Goal: Information Seeking & Learning: Learn about a topic

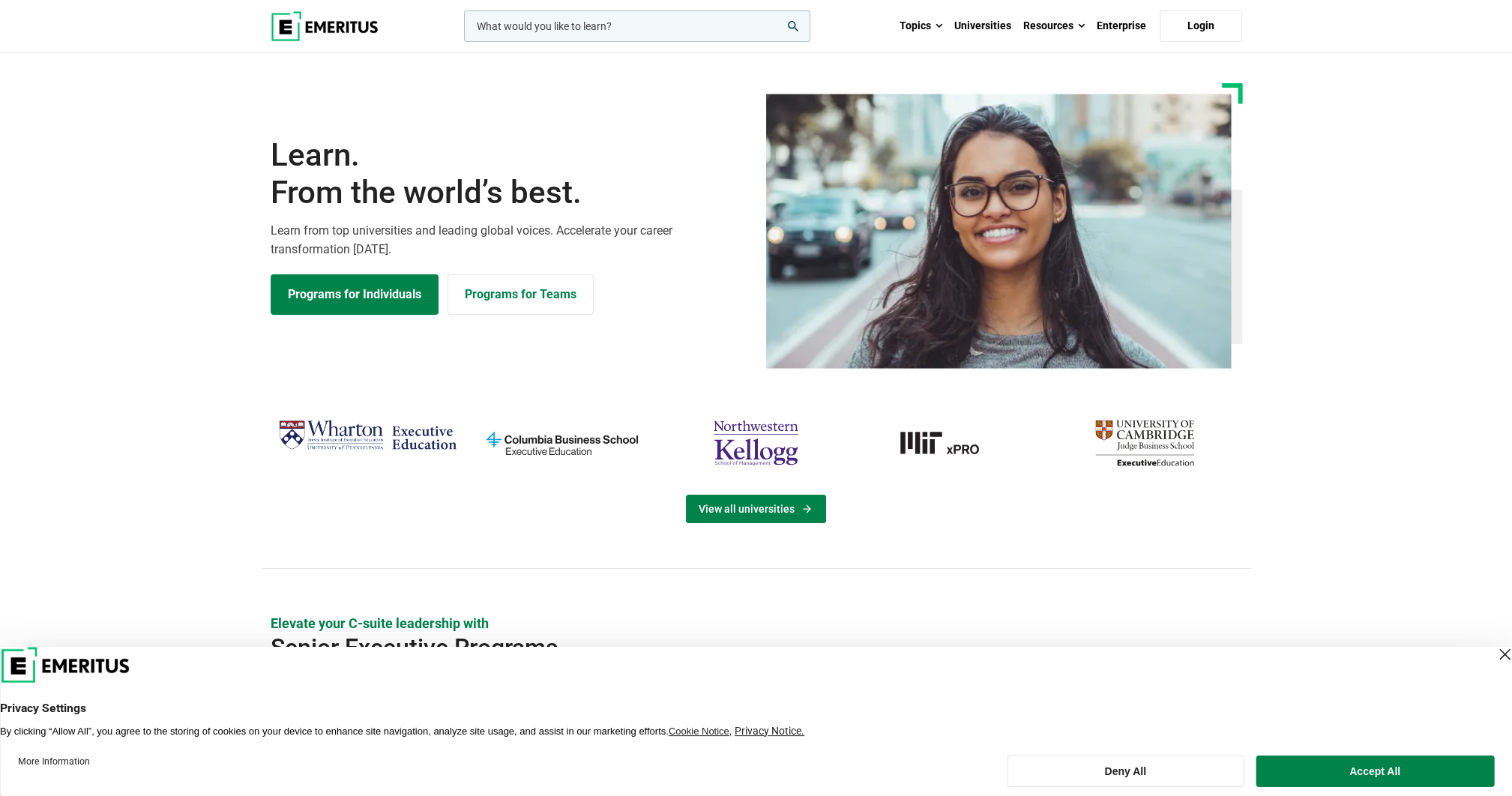
click at [746, 519] on link "View all universities" at bounding box center [756, 508] width 140 height 29
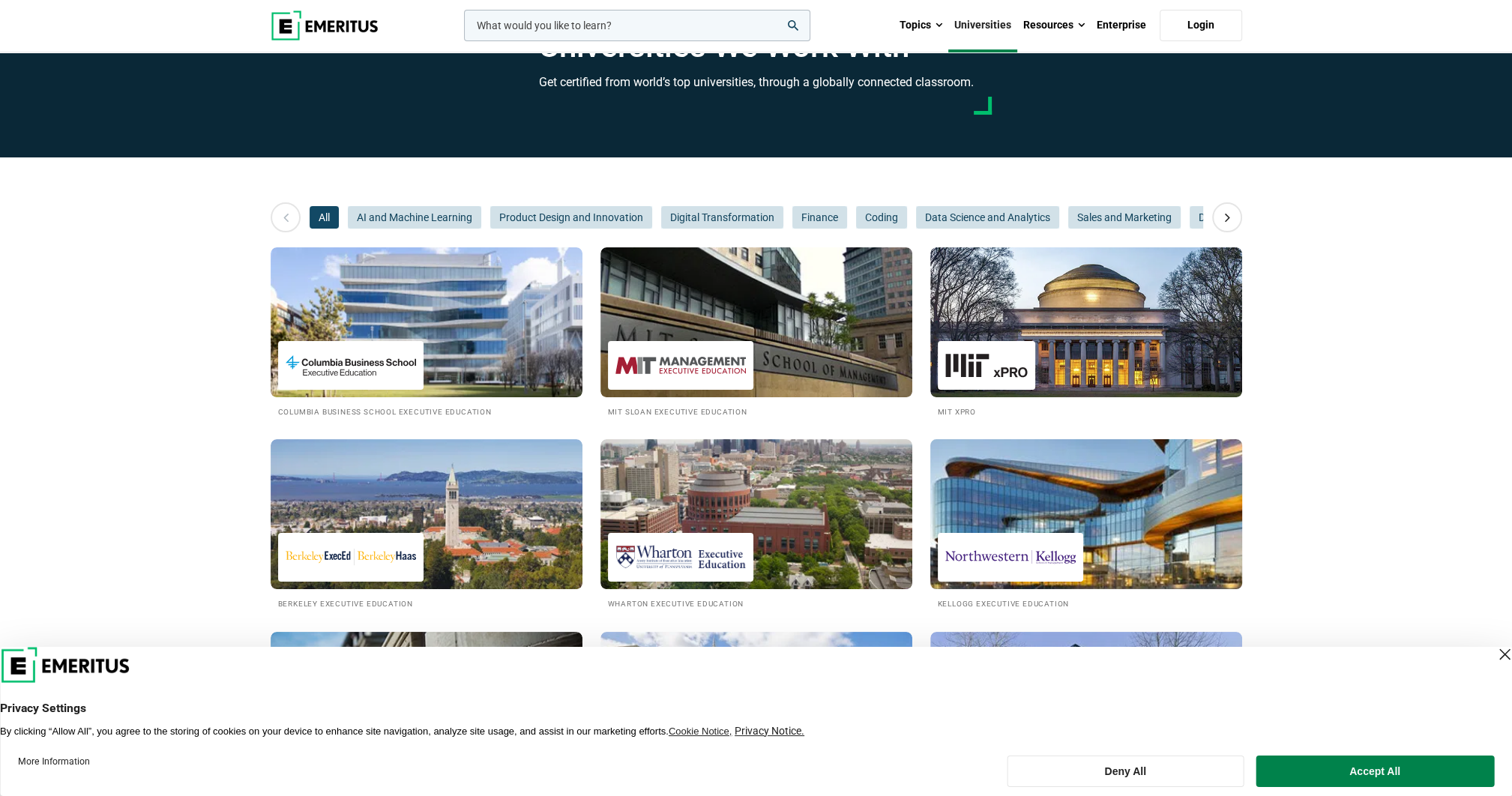
scroll to position [75, 0]
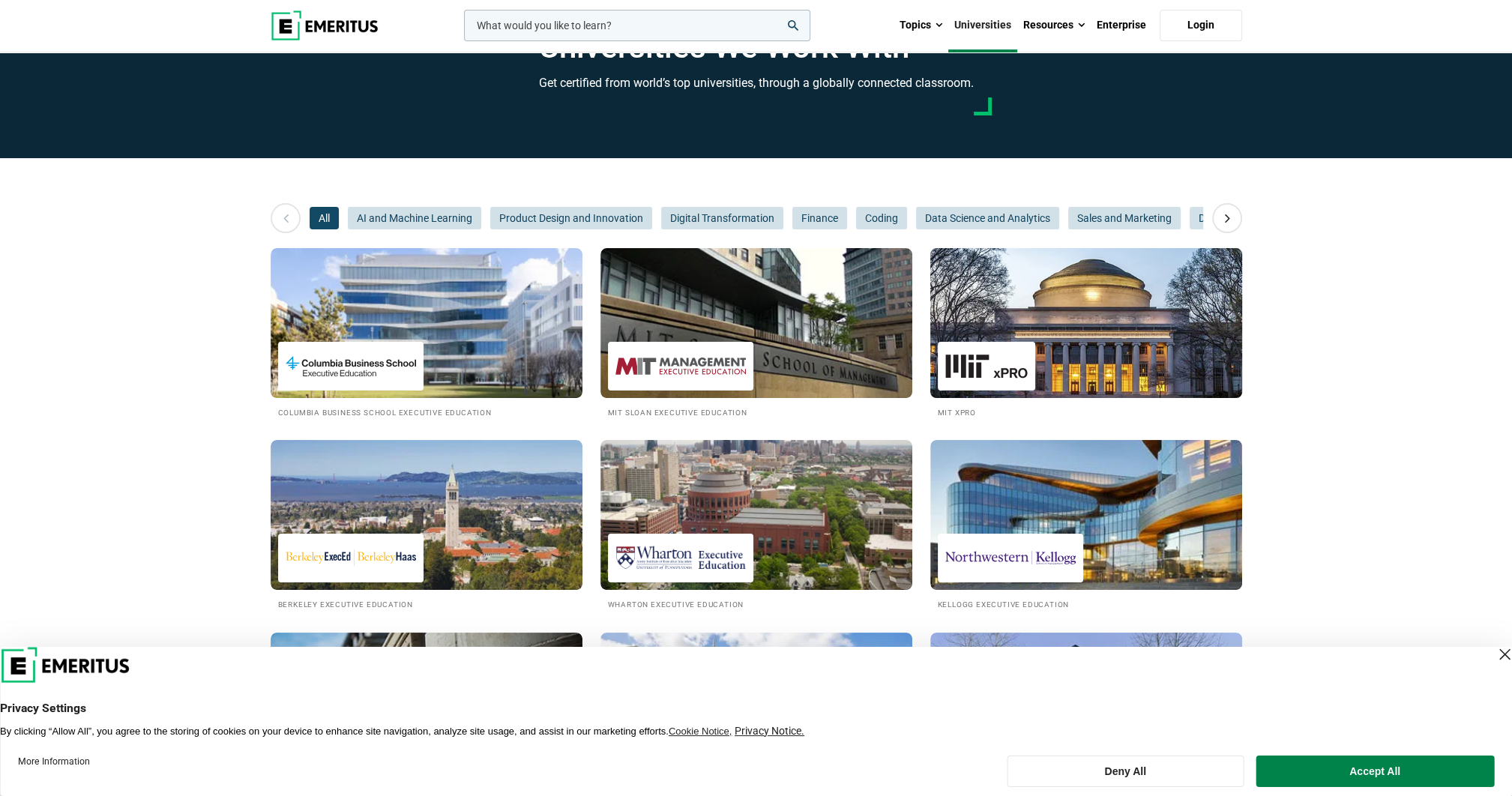
click at [1025, 280] on img at bounding box center [1086, 323] width 344 height 165
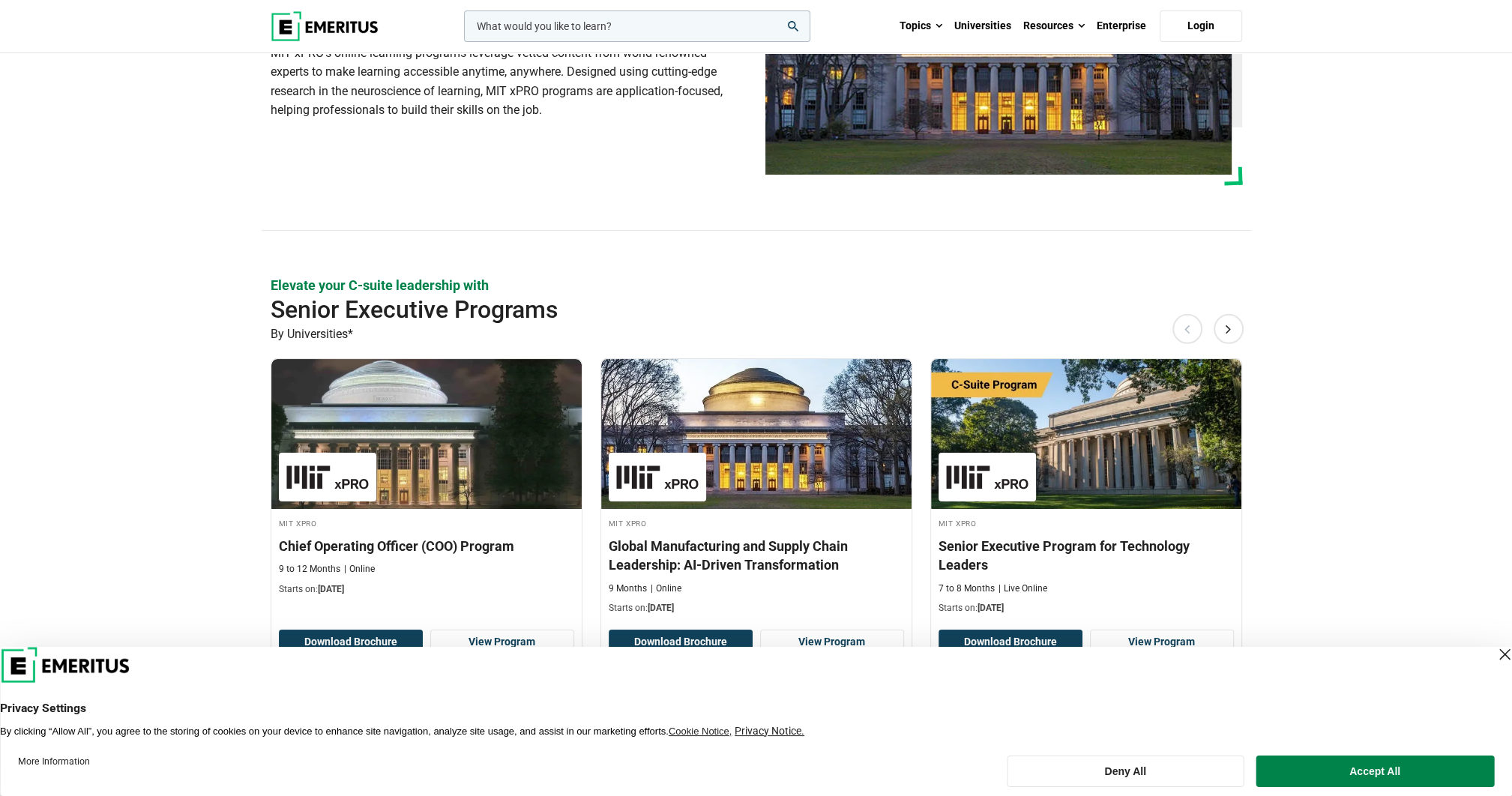
scroll to position [375, 0]
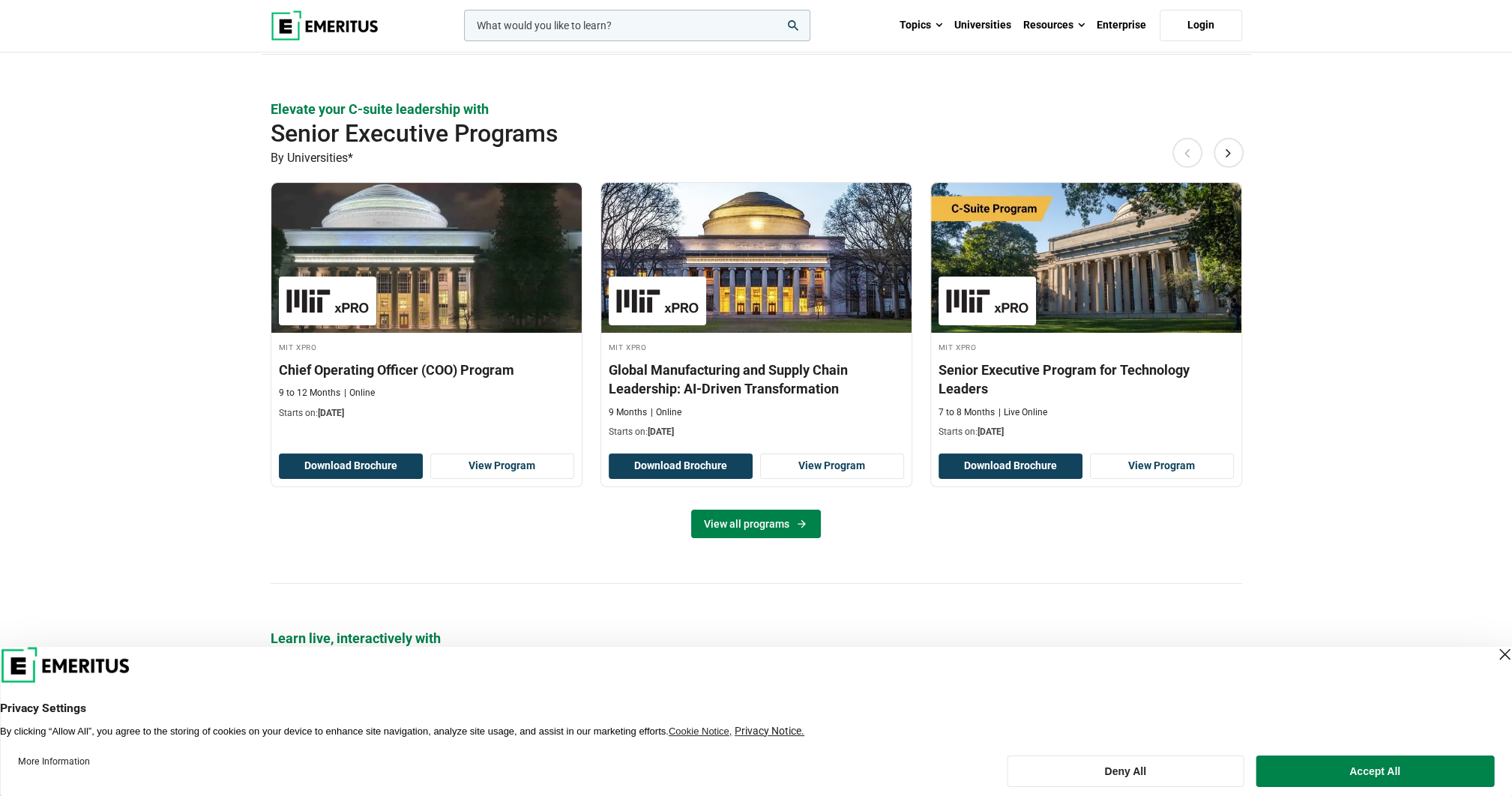
click at [769, 532] on link "View all programs" at bounding box center [756, 524] width 130 height 29
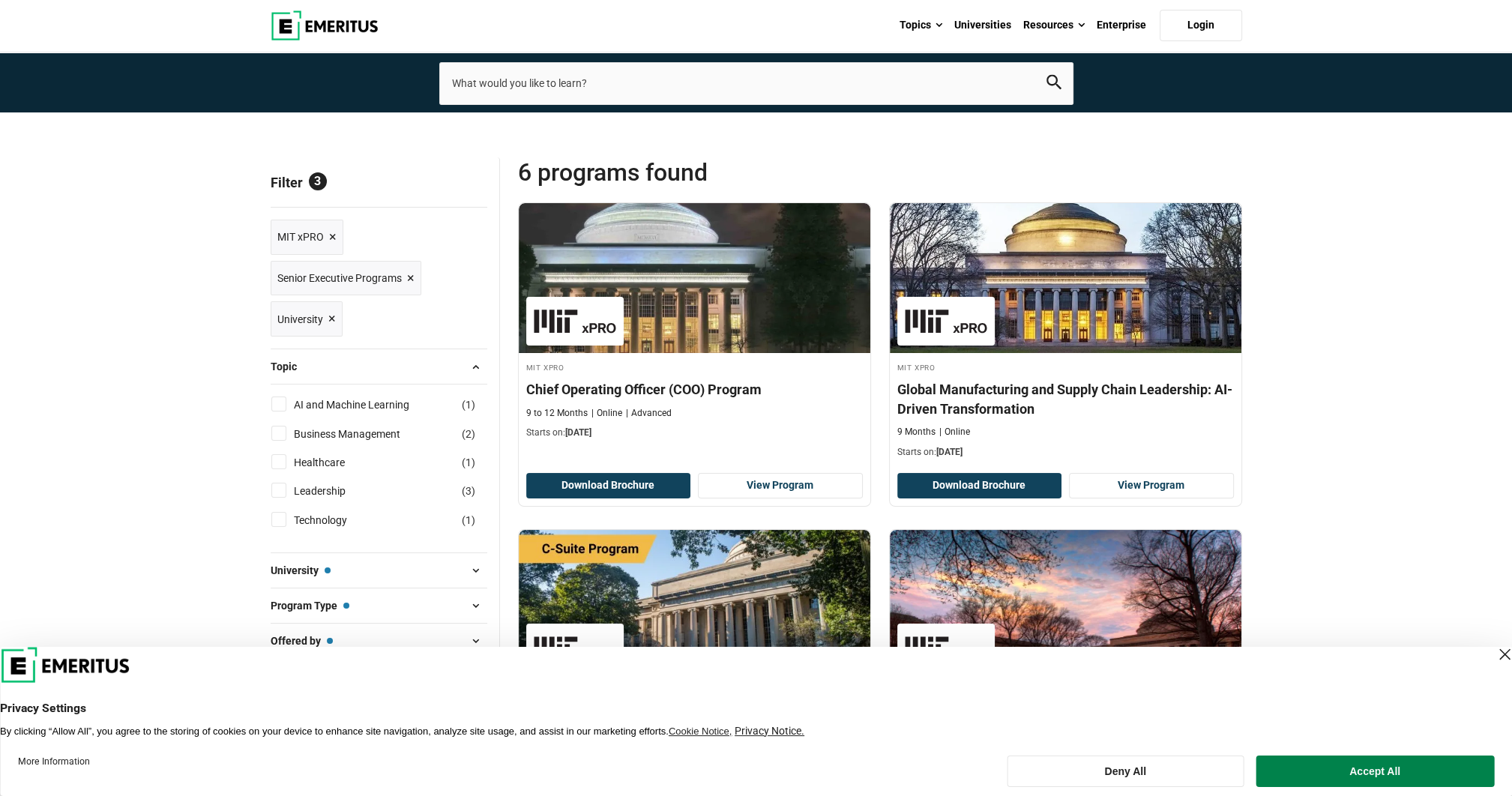
scroll to position [75, 0]
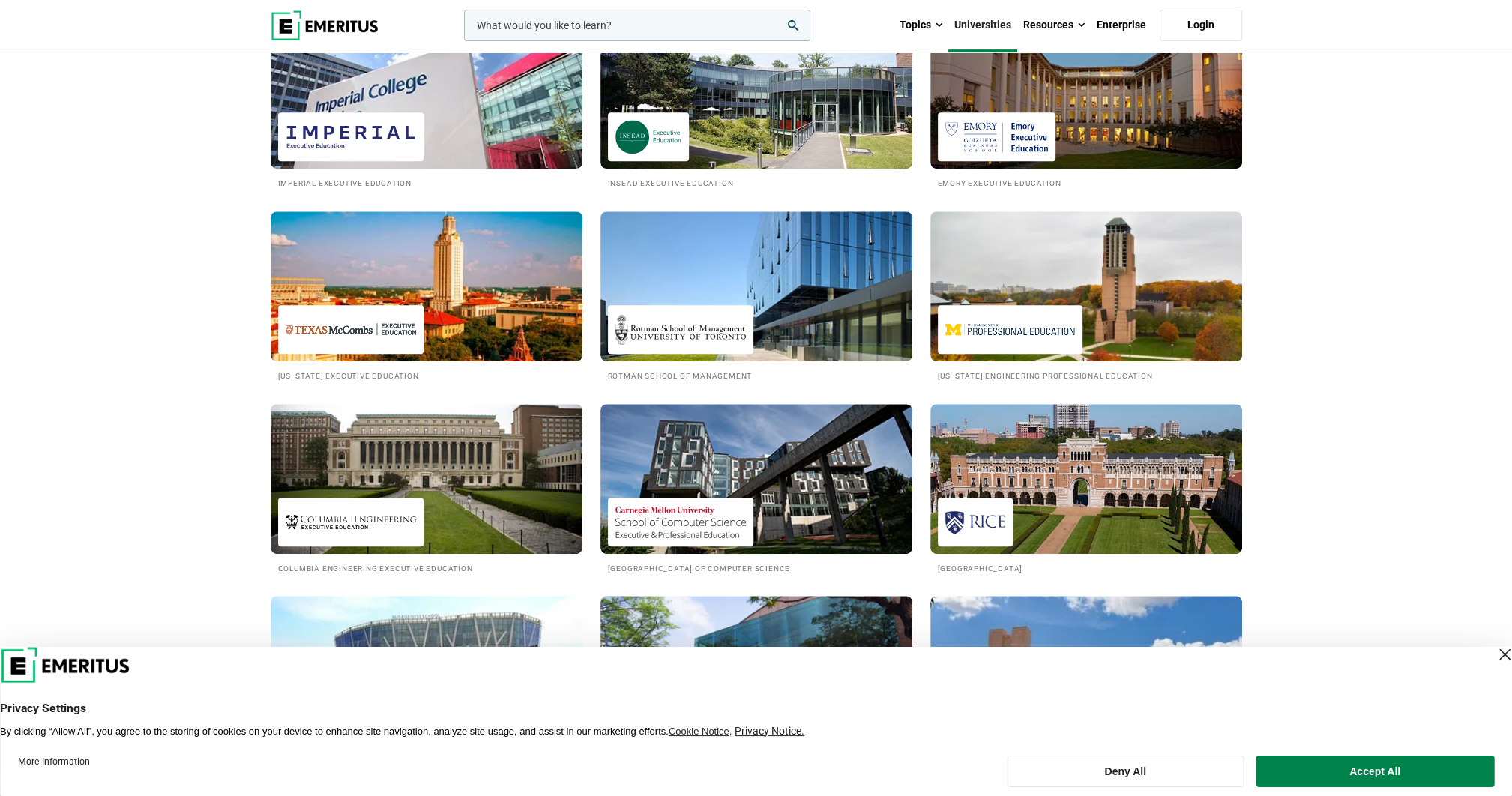
scroll to position [899, 0]
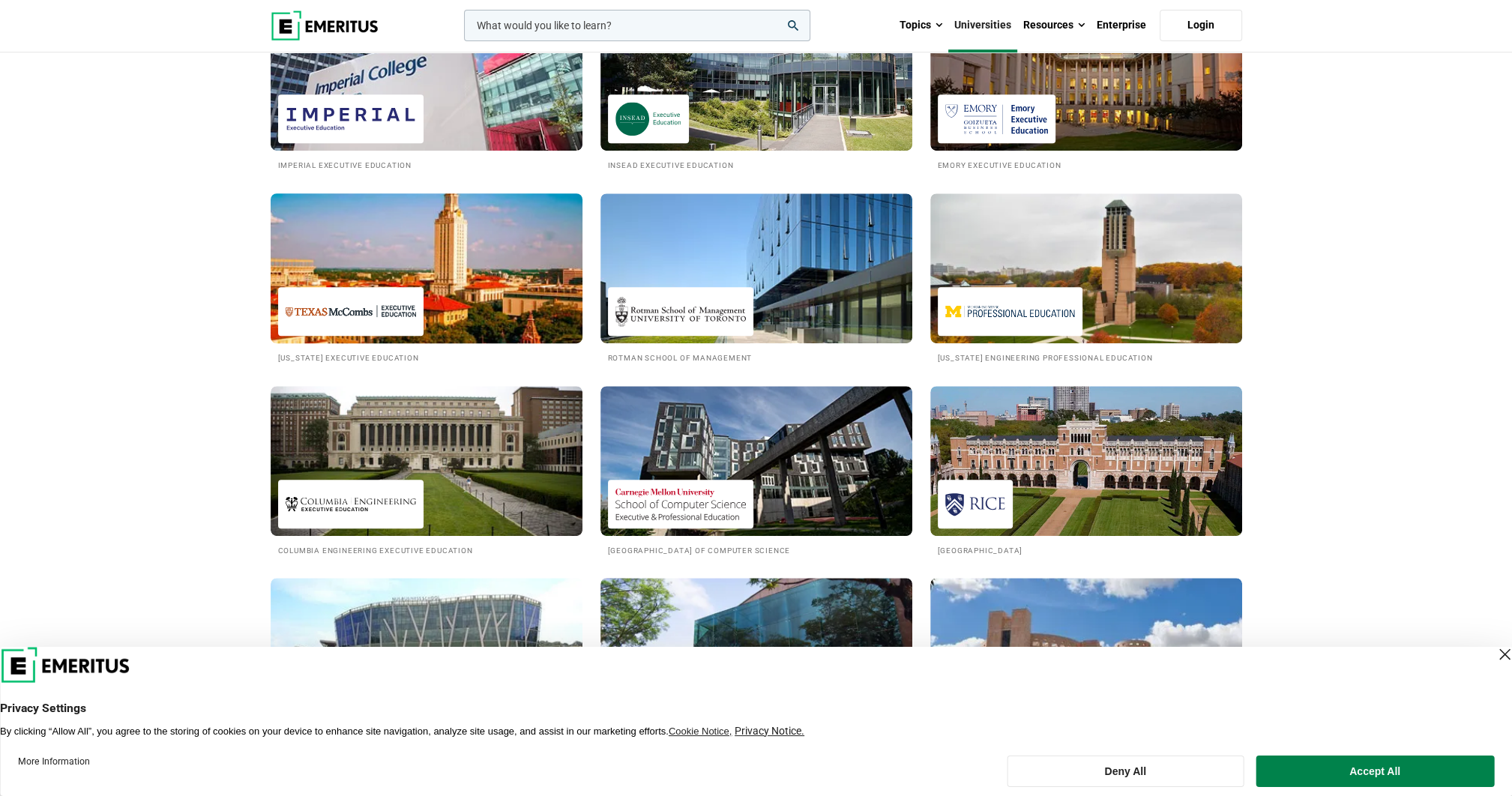
click at [361, 223] on img at bounding box center [427, 268] width 344 height 165
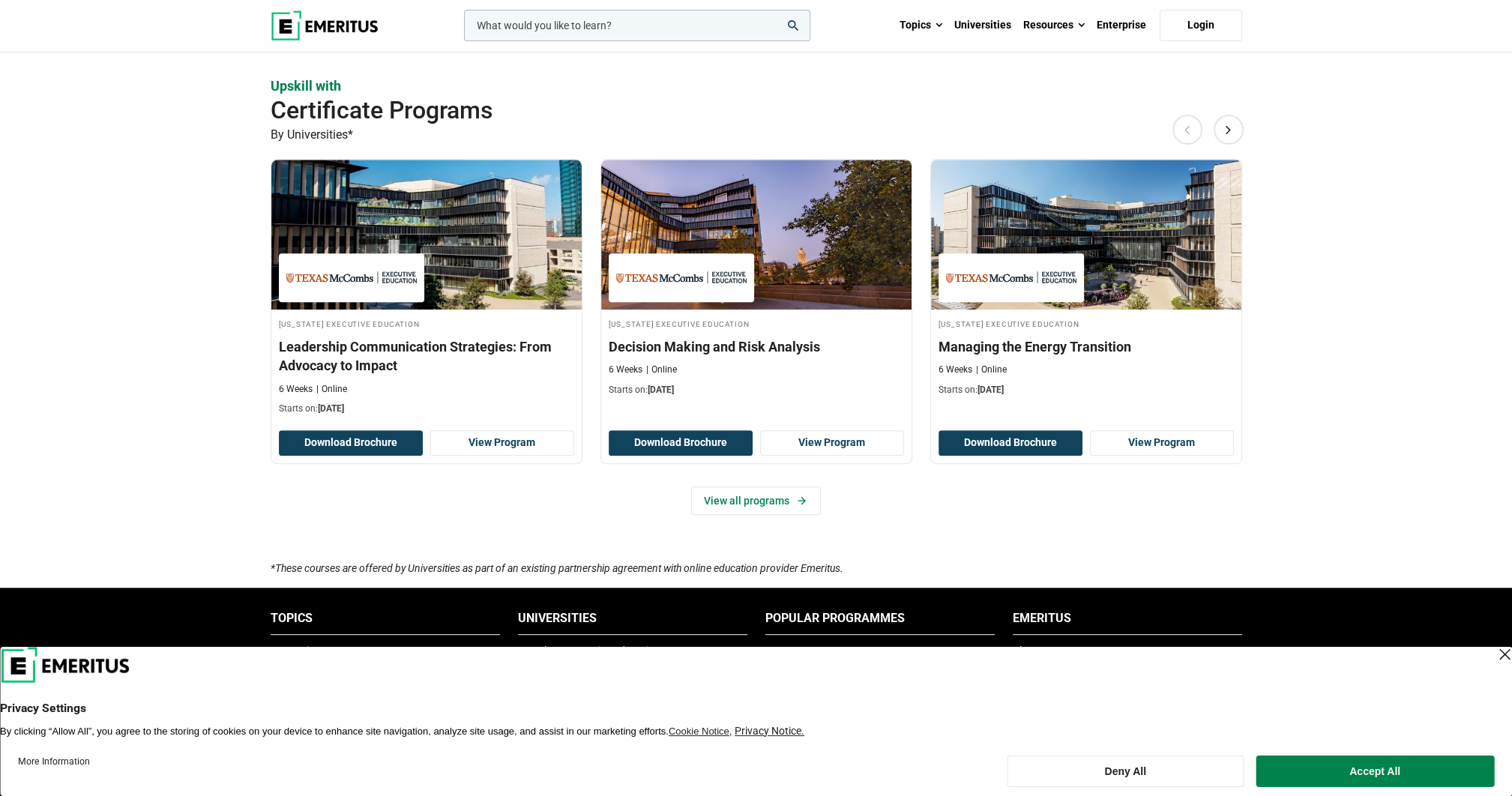
scroll to position [899, 0]
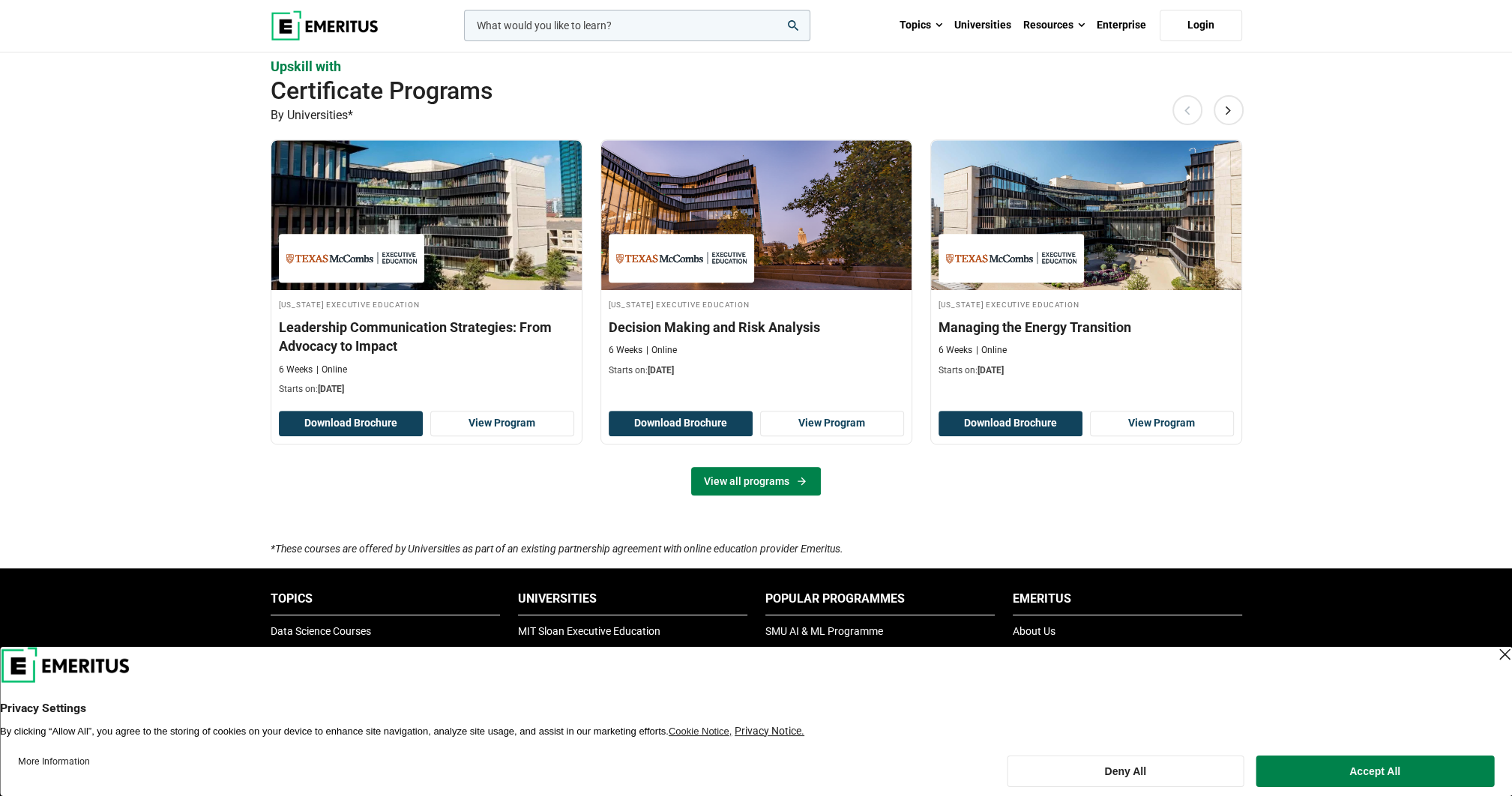
click at [784, 482] on link "View all programs" at bounding box center [756, 481] width 130 height 29
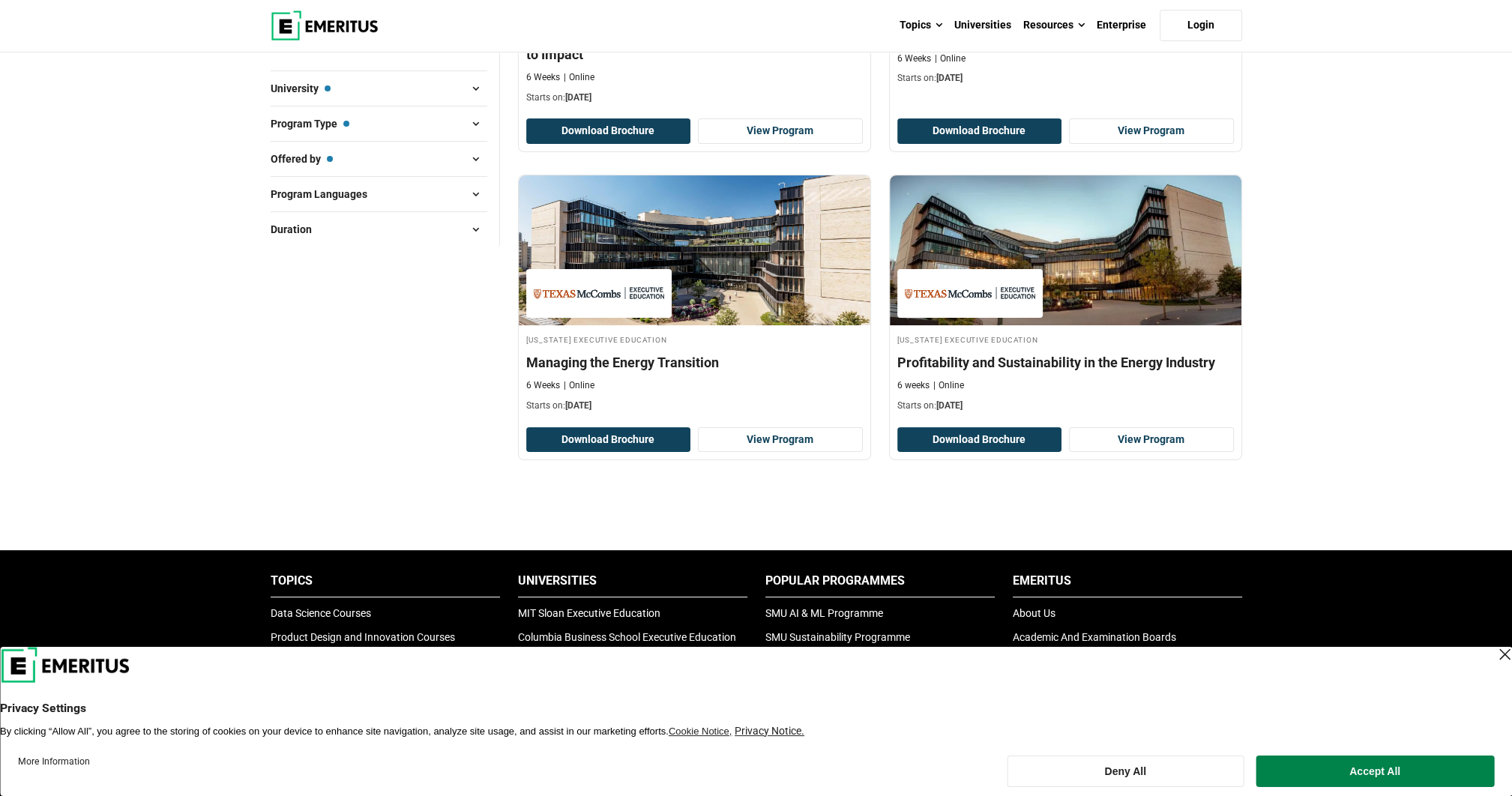
scroll to position [375, 0]
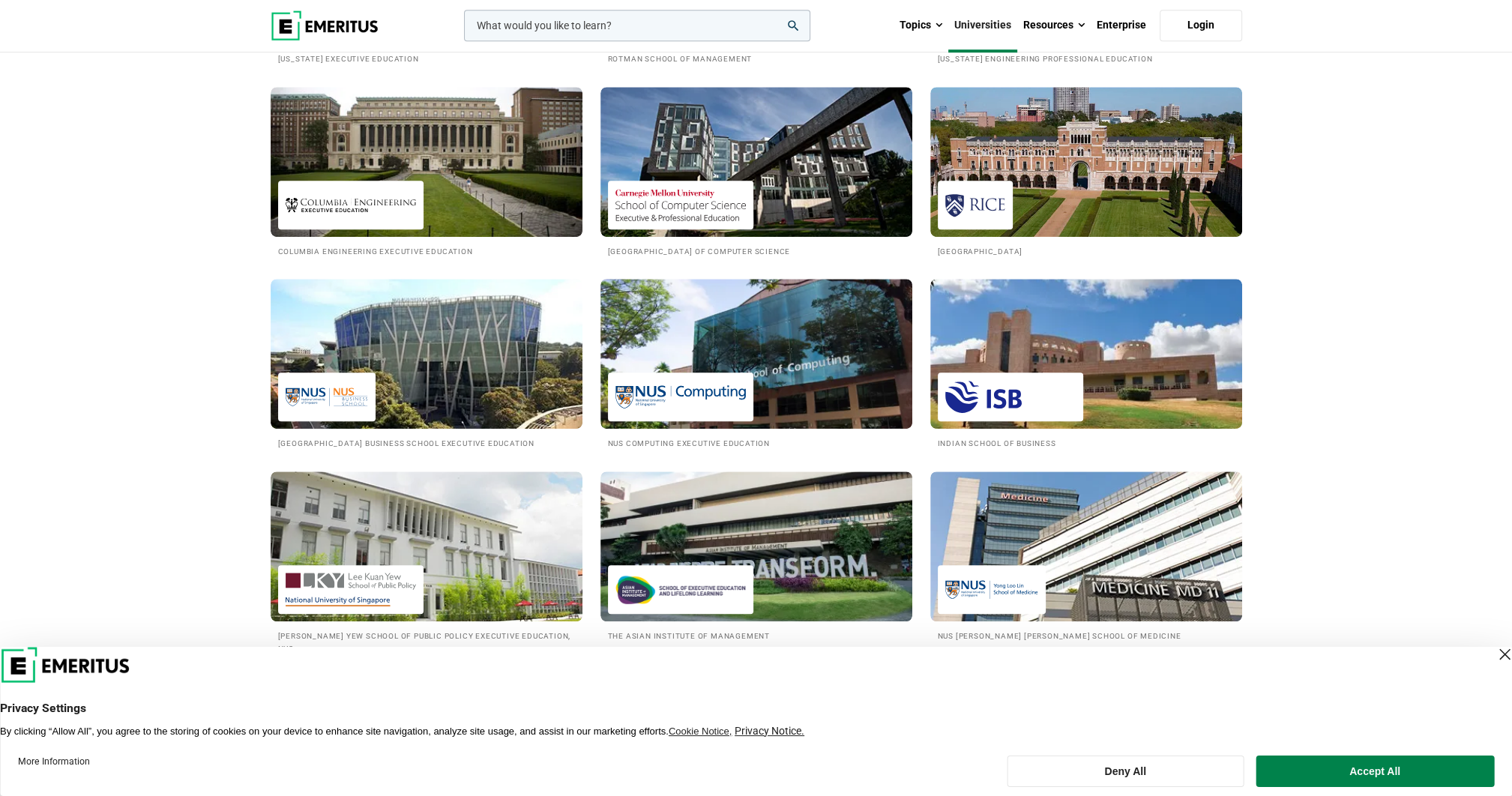
scroll to position [1199, 0]
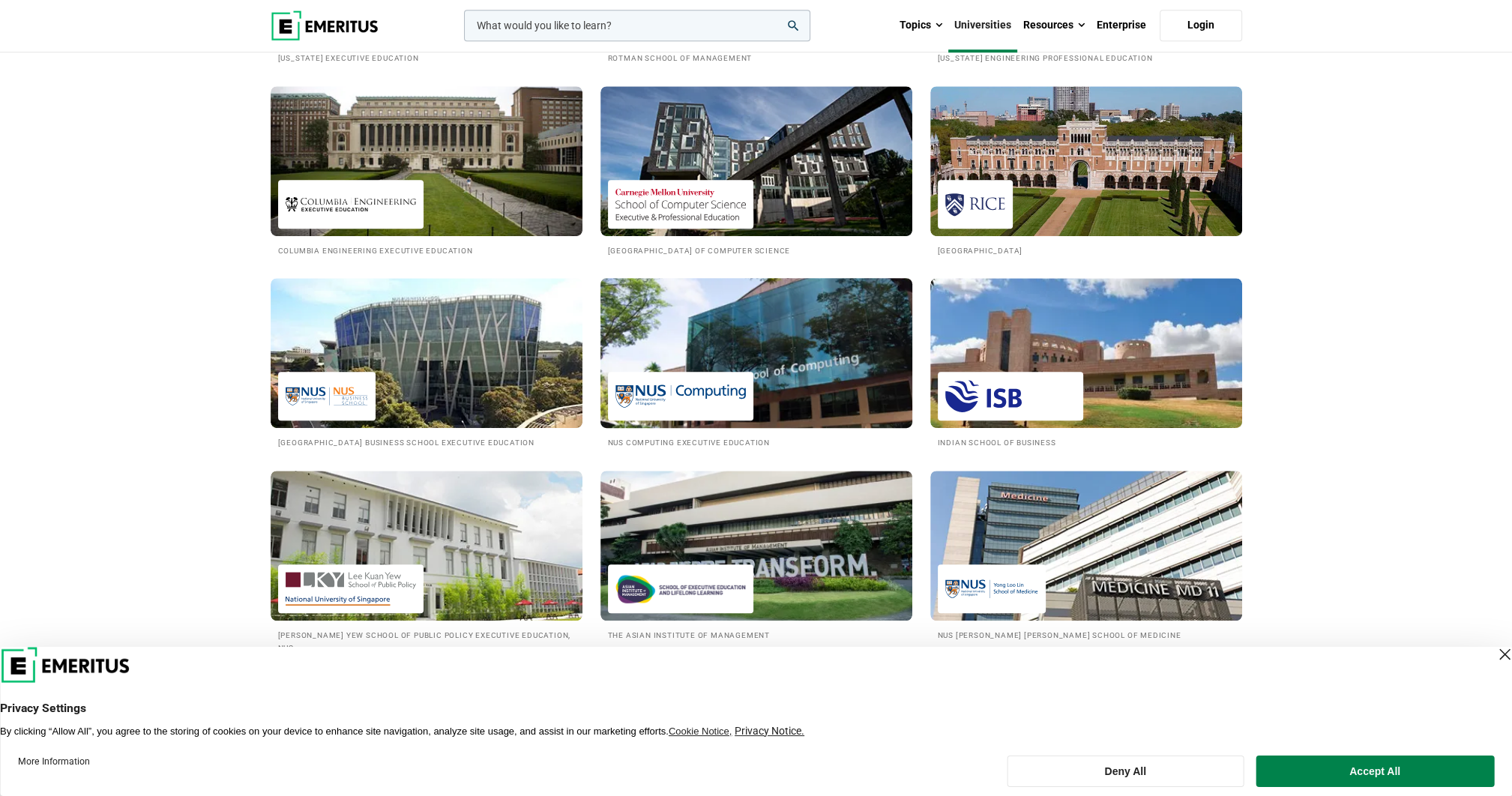
click at [713, 383] on img at bounding box center [681, 396] width 131 height 33
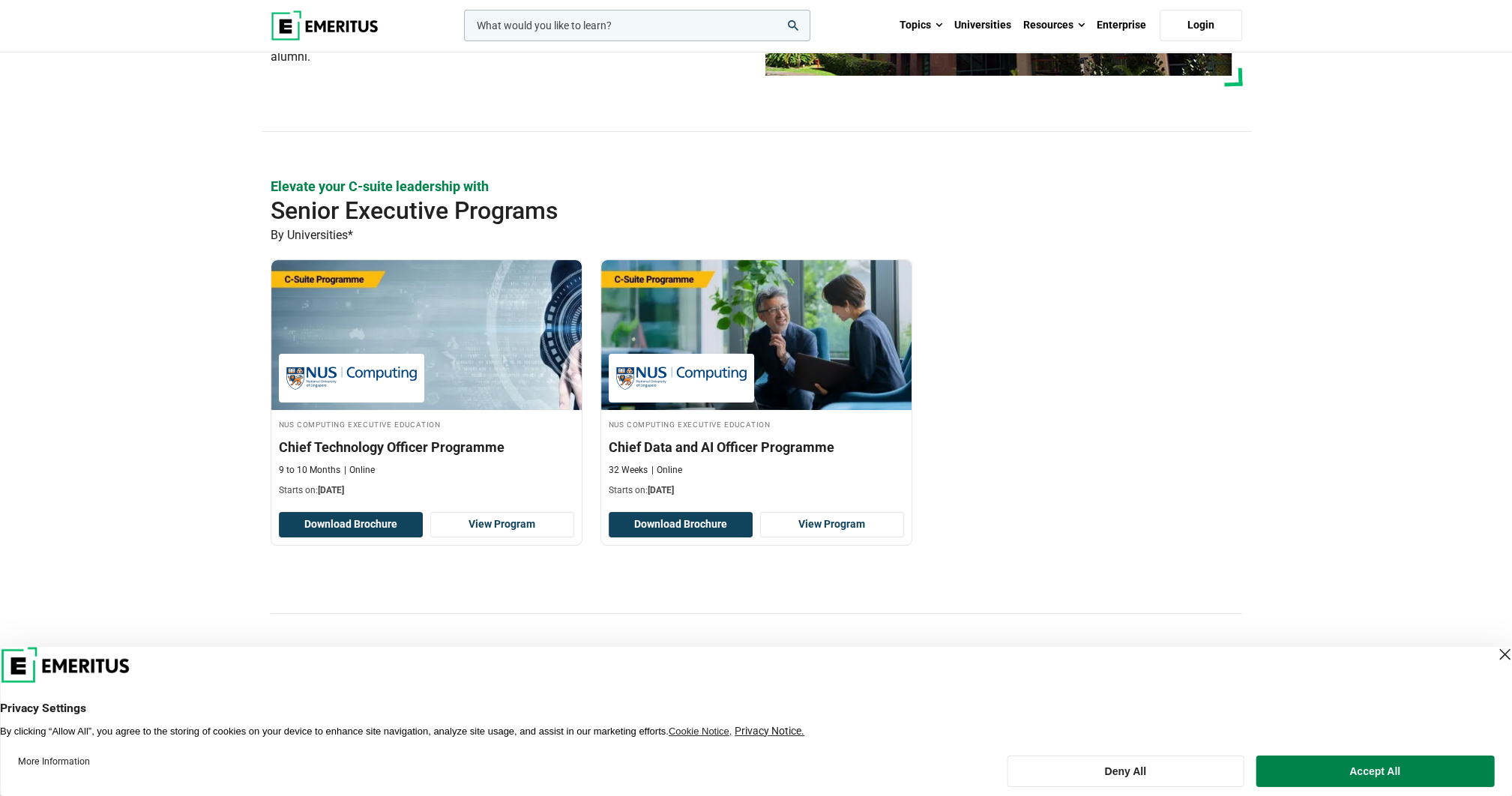
scroll to position [300, 0]
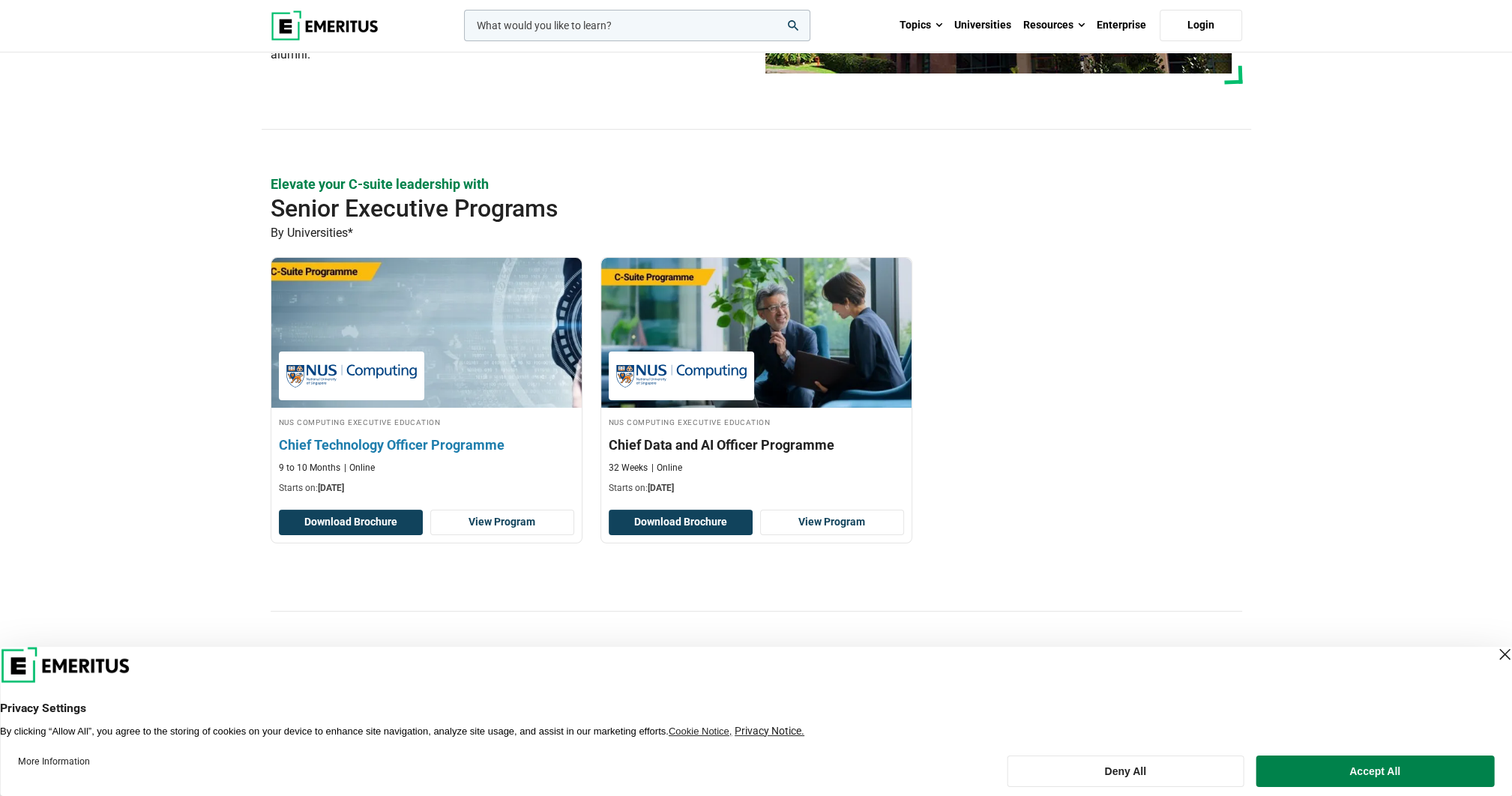
click at [452, 449] on h3 "Chief Technology Officer Programme" at bounding box center [427, 445] width 295 height 19
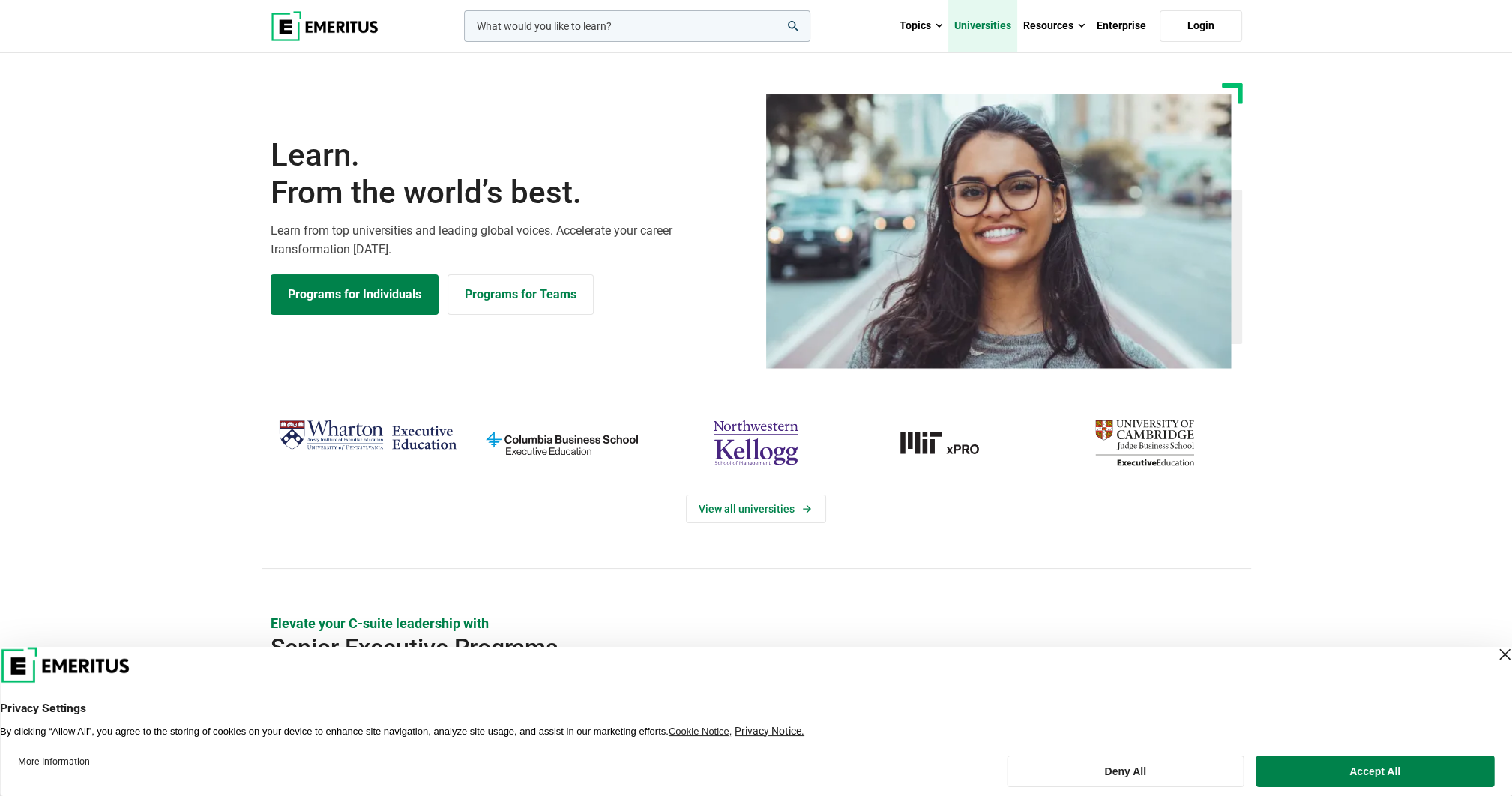
click at [988, 26] on link "Universities" at bounding box center [983, 26] width 69 height 53
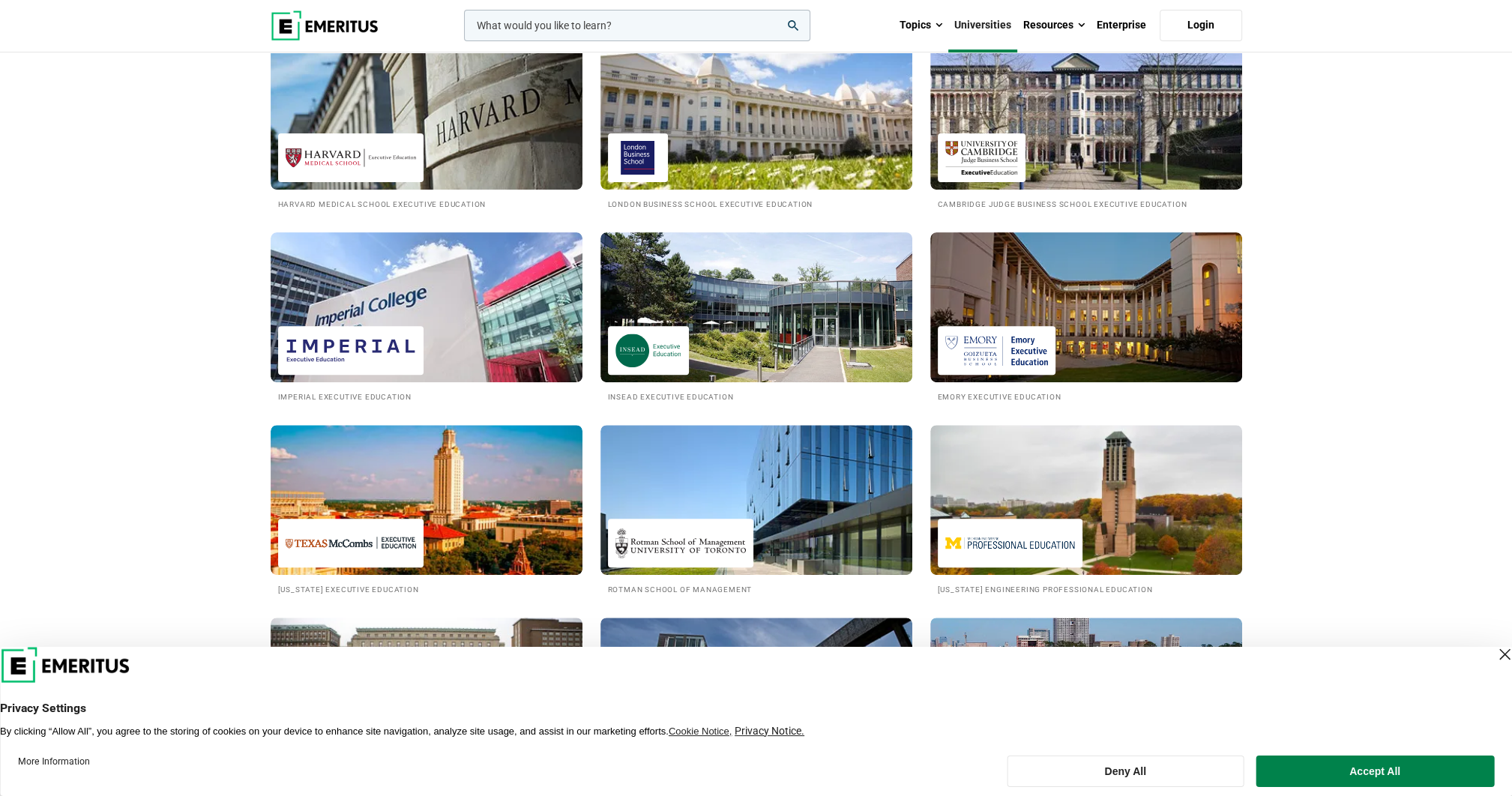
scroll to position [675, 0]
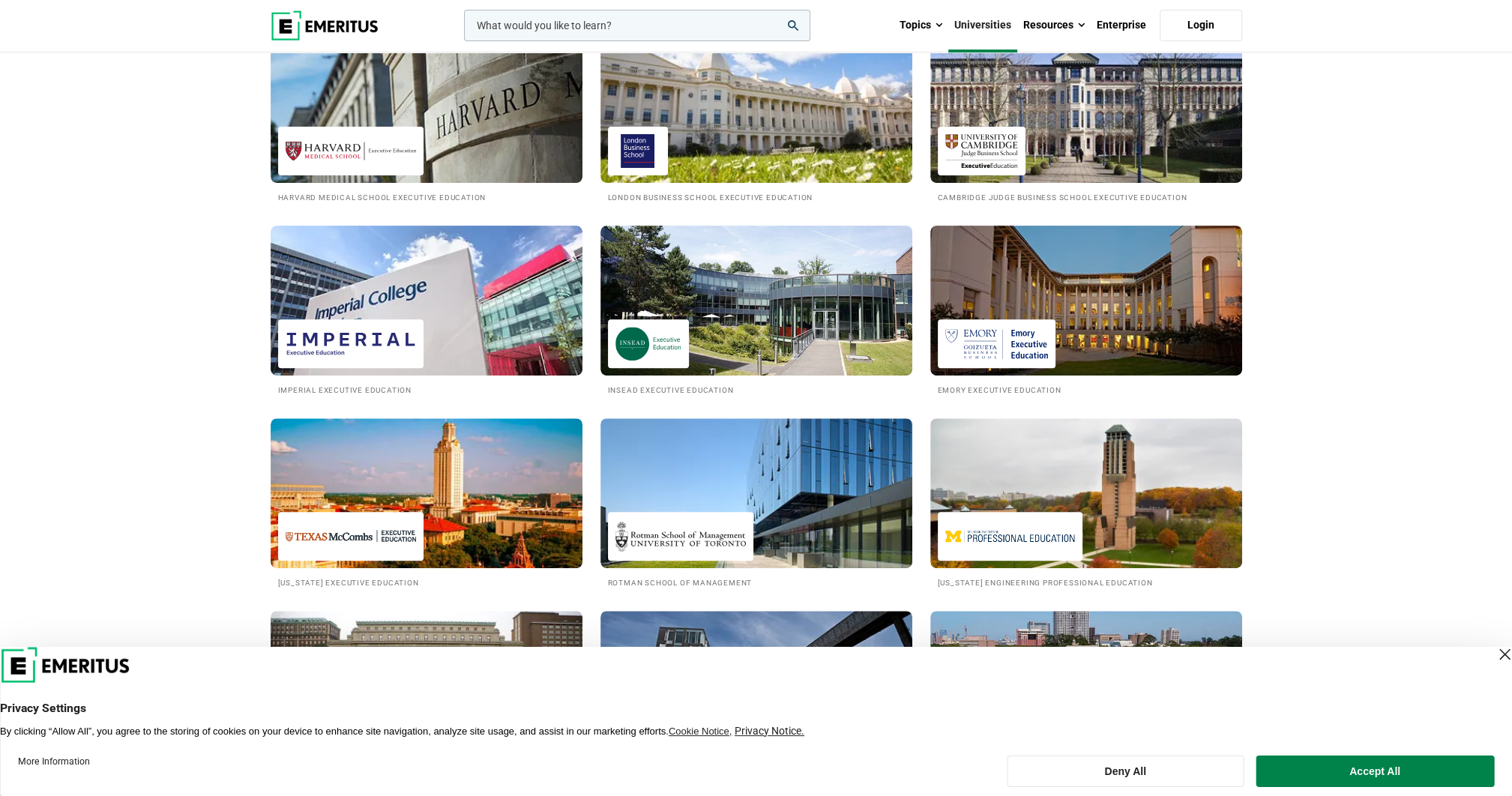
click at [1494, 658] on div "Close Layer" at bounding box center [1504, 654] width 21 height 21
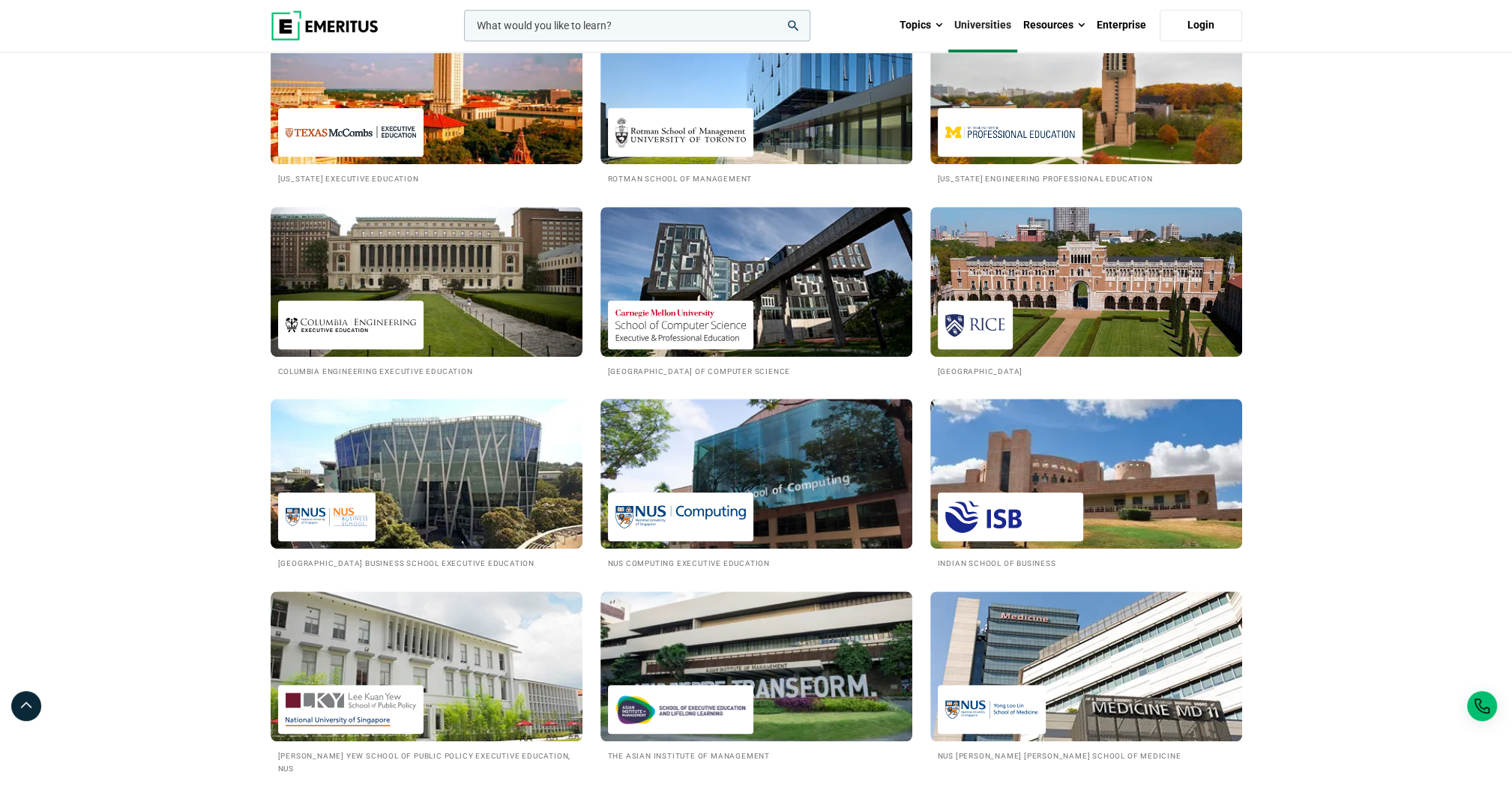
scroll to position [1124, 0]
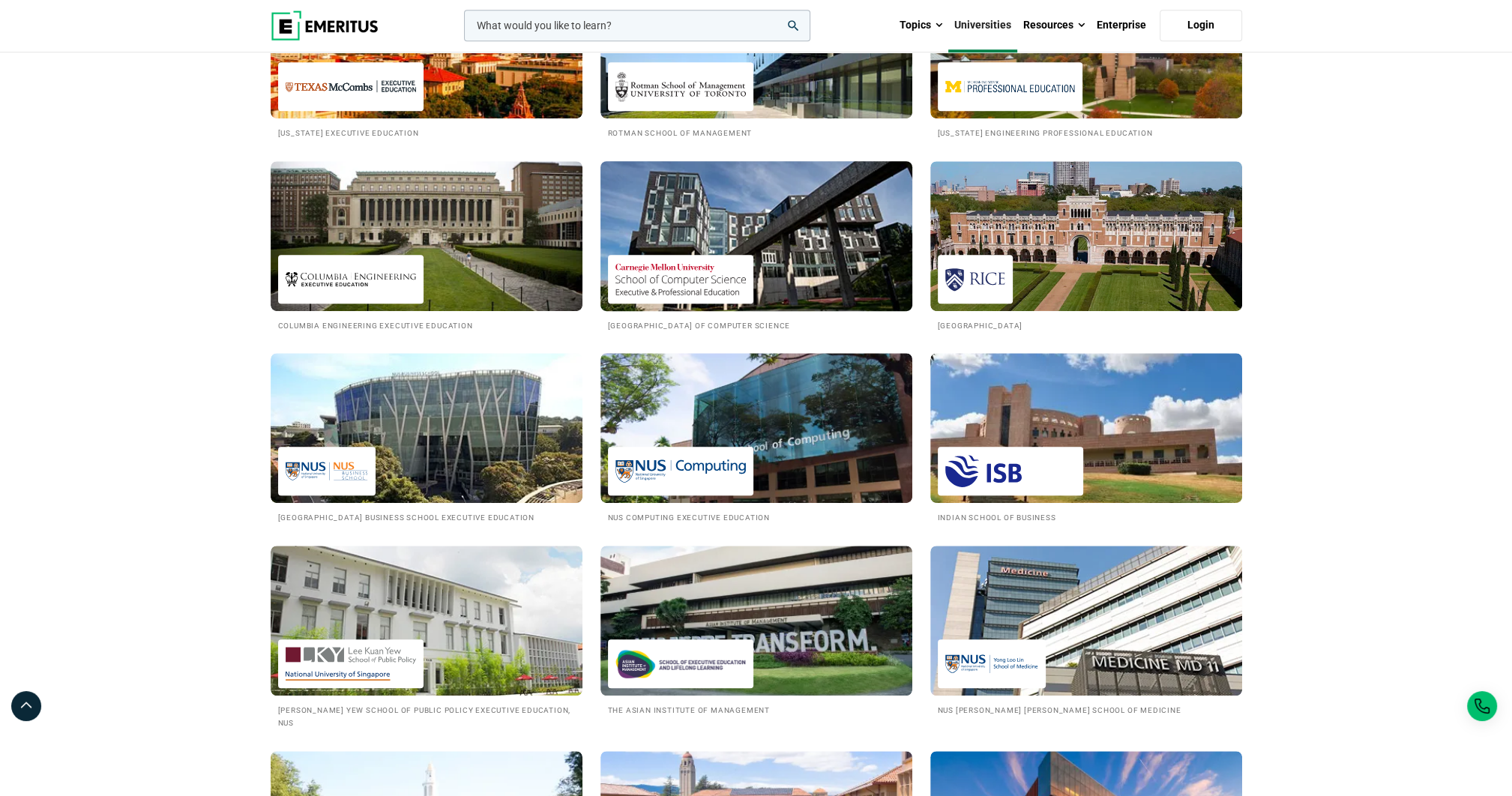
click at [762, 295] on img at bounding box center [756, 236] width 344 height 165
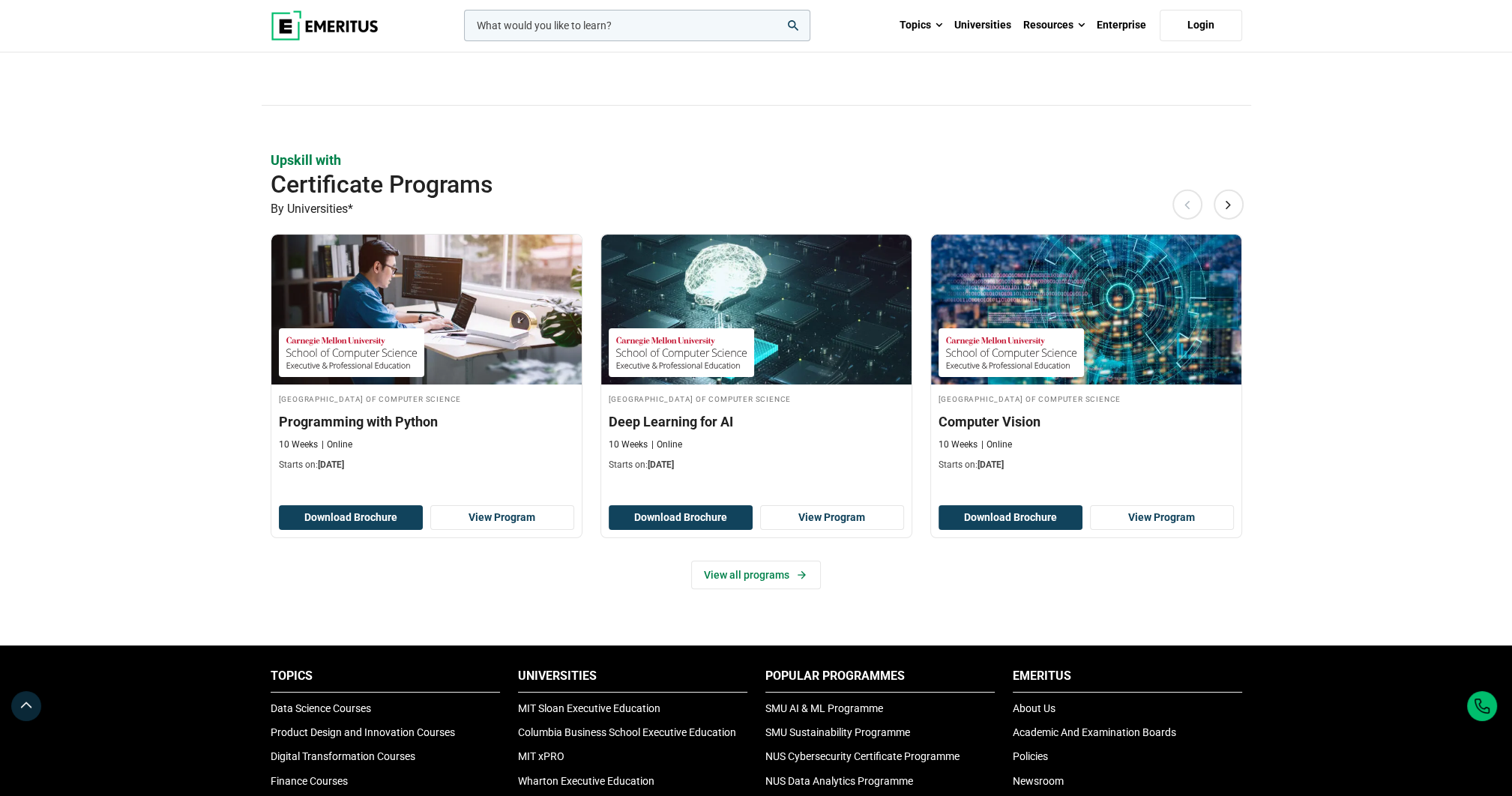
scroll to position [375, 0]
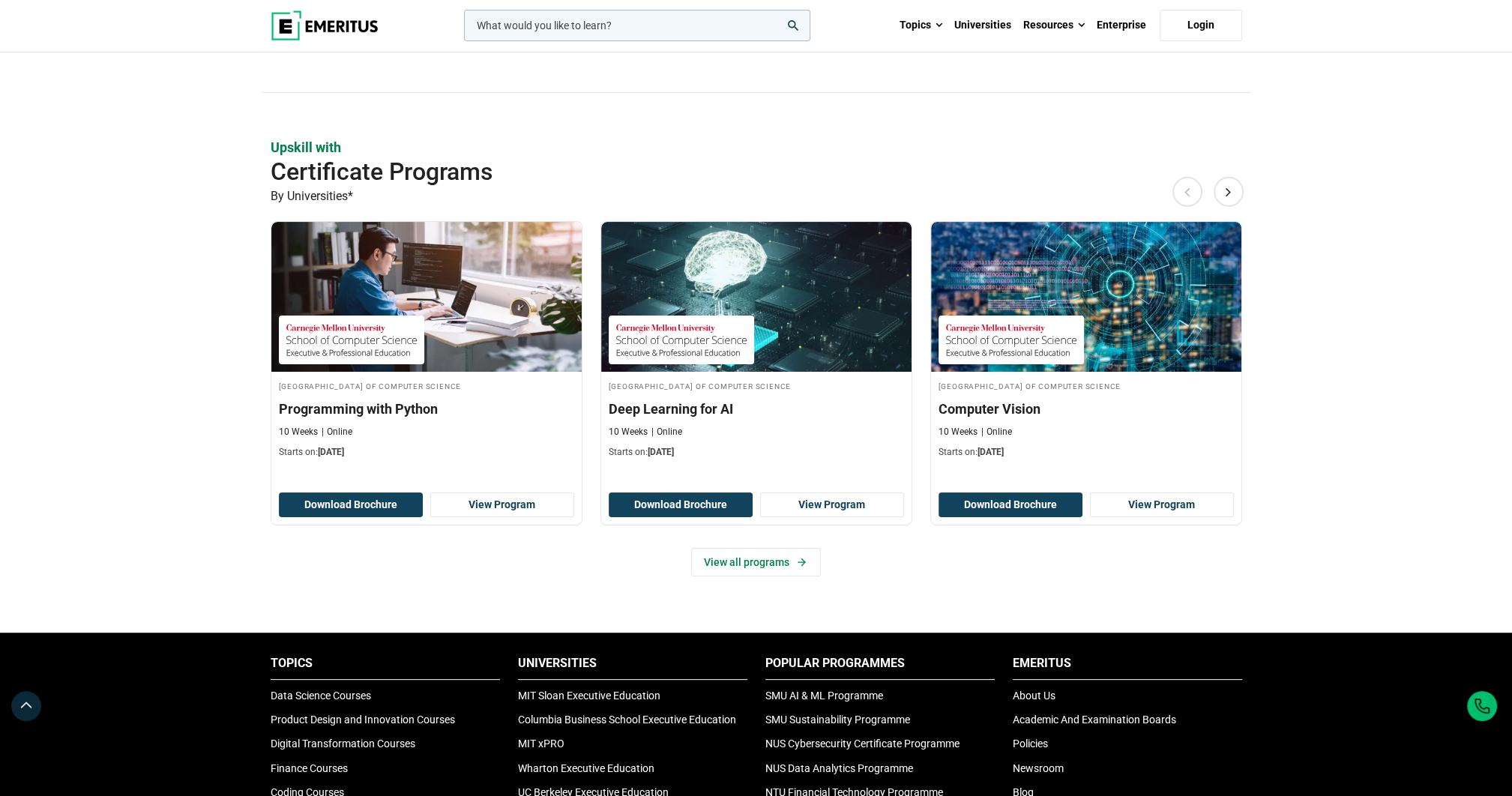
click at [744, 540] on div "[GEOGRAPHIC_DATA] of Computer Science Deep Learning for AI 10 Weeks Online Star…" at bounding box center [756, 384] width 312 height 326
click at [742, 557] on link "View all programs" at bounding box center [756, 562] width 130 height 29
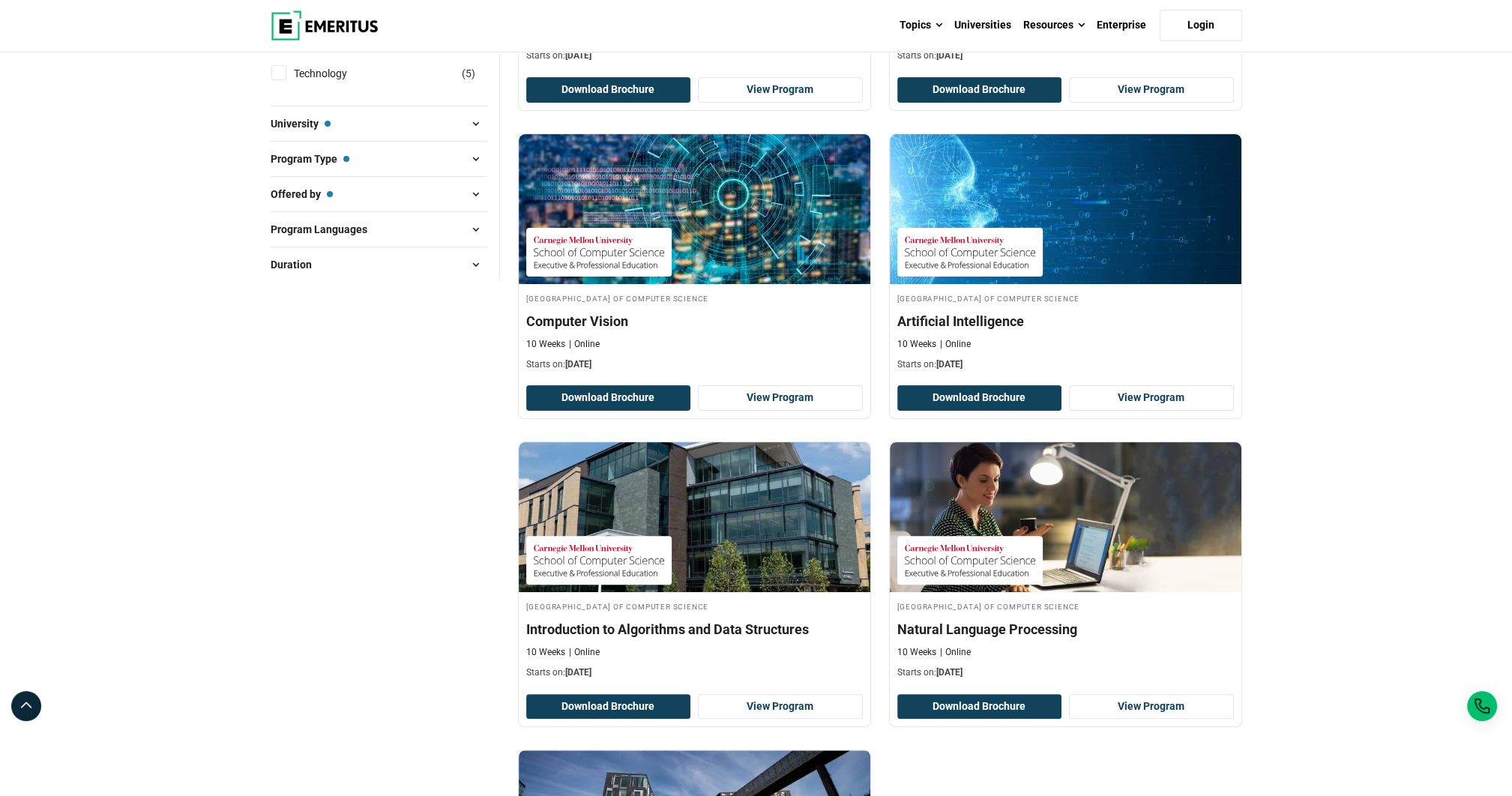
scroll to position [450, 0]
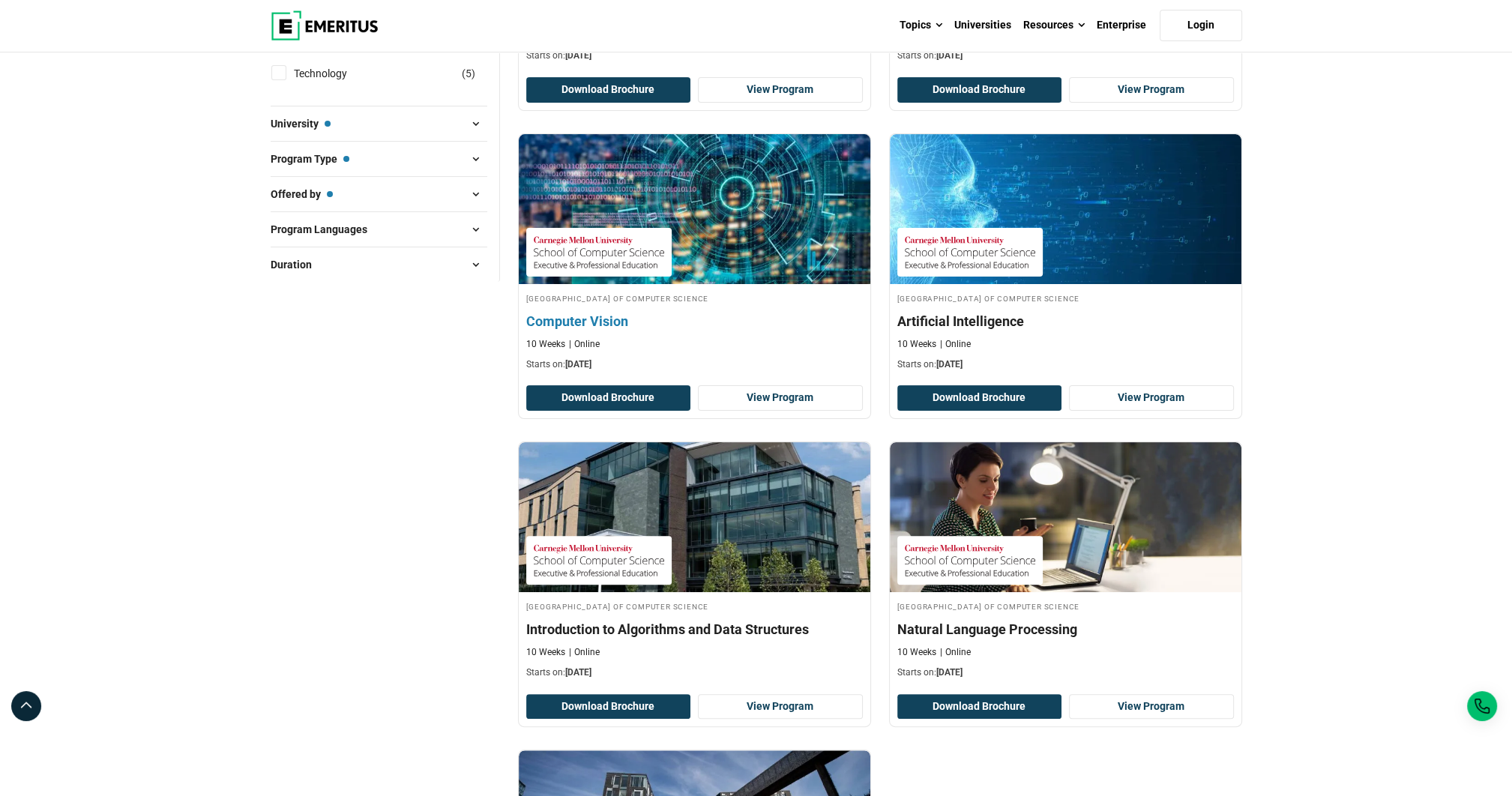
click at [595, 323] on h4 "Computer Vision" at bounding box center [694, 321] width 337 height 19
